Goal: Entertainment & Leisure: Consume media (video, audio)

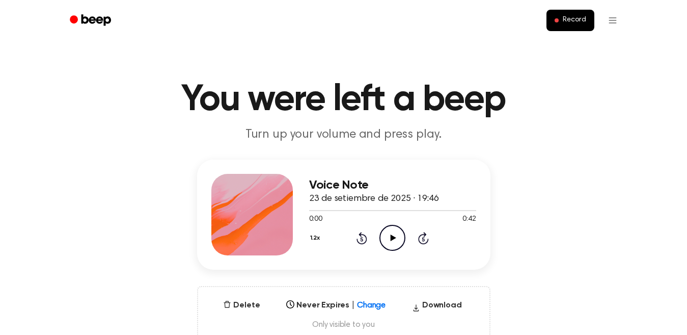
click at [398, 241] on icon "Play Audio" at bounding box center [392, 238] width 26 height 26
click at [398, 241] on icon "Pause Audio" at bounding box center [392, 238] width 26 height 26
click at [389, 232] on icon "Play Audio" at bounding box center [392, 238] width 26 height 26
click at [389, 232] on icon "Pause Audio" at bounding box center [392, 238] width 26 height 26
click at [386, 226] on icon "Play Audio" at bounding box center [392, 238] width 26 height 26
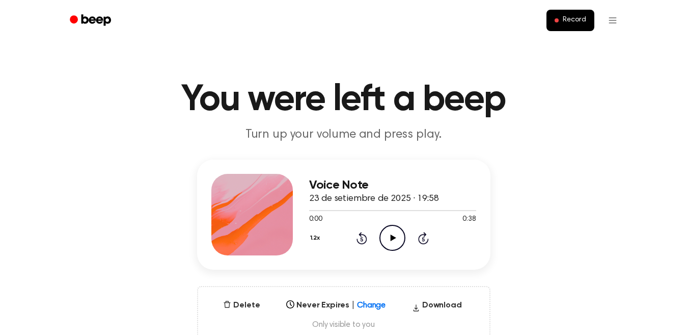
click at [390, 241] on icon "Play Audio" at bounding box center [392, 238] width 26 height 26
click at [390, 241] on icon at bounding box center [392, 237] width 5 height 7
click at [394, 240] on icon "Play Audio" at bounding box center [392, 238] width 26 height 26
click at [394, 240] on icon at bounding box center [392, 237] width 5 height 7
click at [365, 239] on icon "Rewind 5 seconds" at bounding box center [361, 237] width 11 height 13
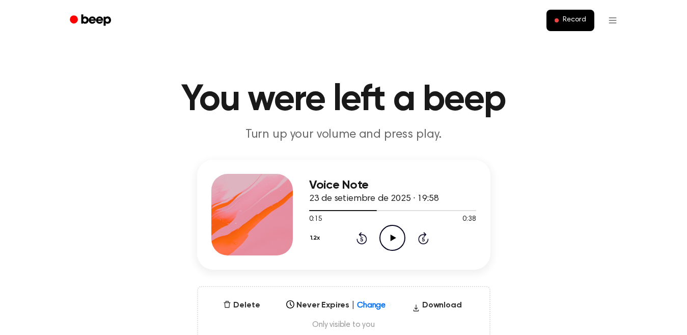
click at [365, 239] on icon "Rewind 5 seconds" at bounding box center [361, 237] width 11 height 13
click at [424, 239] on icon at bounding box center [423, 239] width 3 height 4
click at [399, 235] on icon "Play Audio" at bounding box center [392, 238] width 26 height 26
click at [388, 233] on icon "Pause Audio" at bounding box center [392, 238] width 26 height 26
click at [391, 232] on icon "Play Audio" at bounding box center [392, 238] width 26 height 26
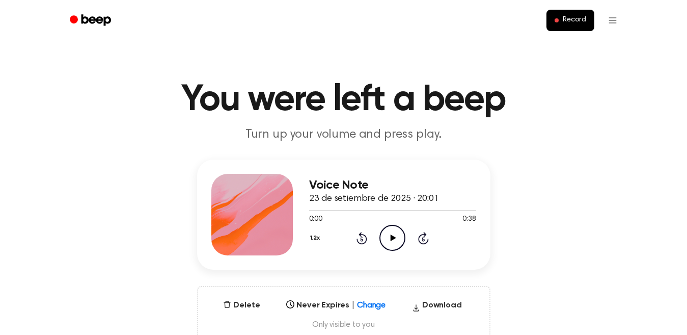
click at [395, 240] on icon "Play Audio" at bounding box center [392, 238] width 26 height 26
click at [400, 241] on icon "Play Audio" at bounding box center [392, 238] width 26 height 26
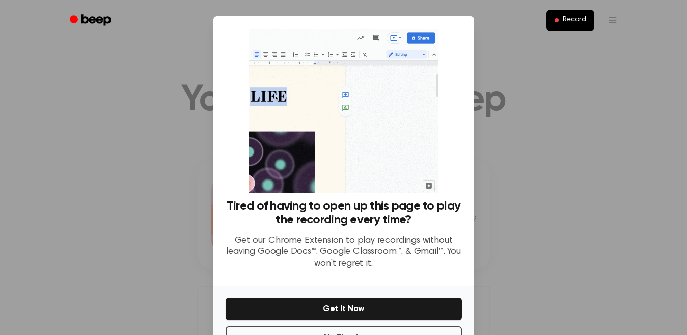
click at [526, 216] on div at bounding box center [343, 167] width 687 height 335
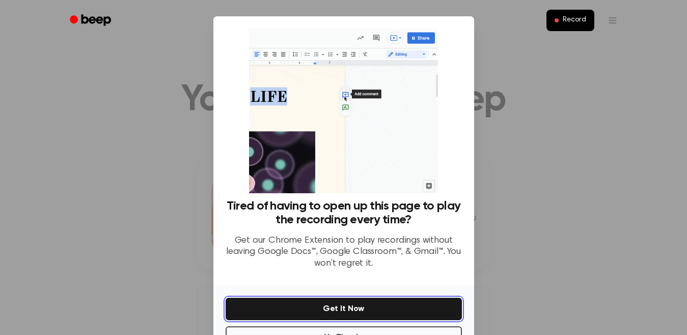
click at [361, 315] on button "Get It Now" at bounding box center [344, 308] width 236 height 22
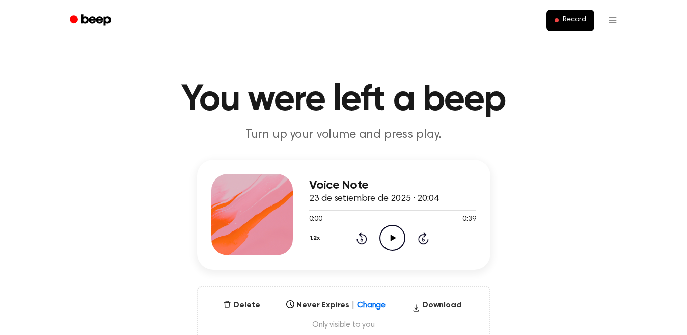
click at [394, 234] on icon "Play Audio" at bounding box center [392, 238] width 26 height 26
click at [394, 234] on icon at bounding box center [392, 237] width 5 height 7
click at [394, 234] on icon "Play Audio" at bounding box center [392, 238] width 26 height 26
click at [399, 235] on icon "Play Audio" at bounding box center [392, 238] width 26 height 26
click at [387, 240] on icon "Play Audio" at bounding box center [392, 238] width 26 height 26
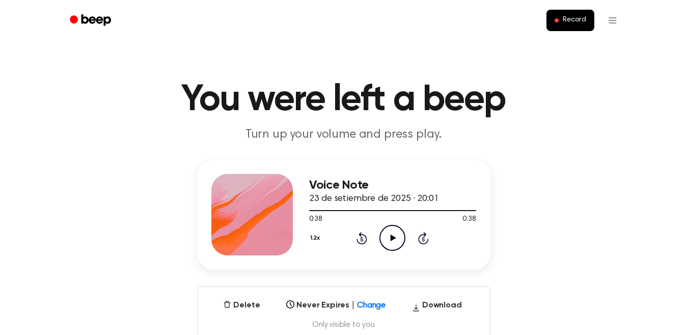
click at [387, 240] on icon "Play Audio" at bounding box center [392, 238] width 26 height 26
click at [392, 237] on icon "Pause Audio" at bounding box center [392, 238] width 26 height 26
click at [386, 230] on icon "Play Audio" at bounding box center [392, 238] width 26 height 26
